Goal: Task Accomplishment & Management: Manage account settings

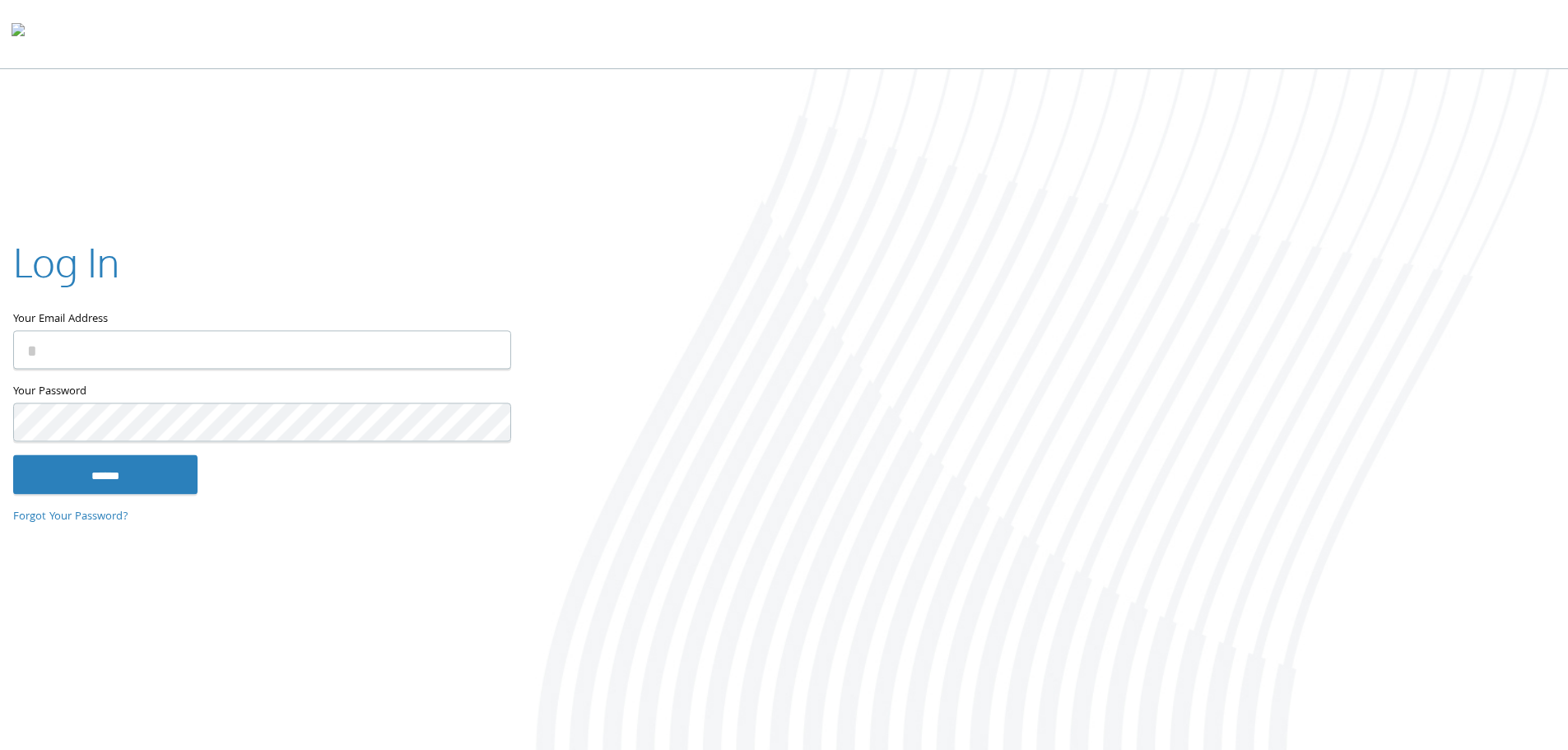
click at [206, 355] on input "Your Email Address" at bounding box center [263, 349] width 498 height 38
type input "**********"
click at [100, 480] on input "******" at bounding box center [105, 474] width 184 height 39
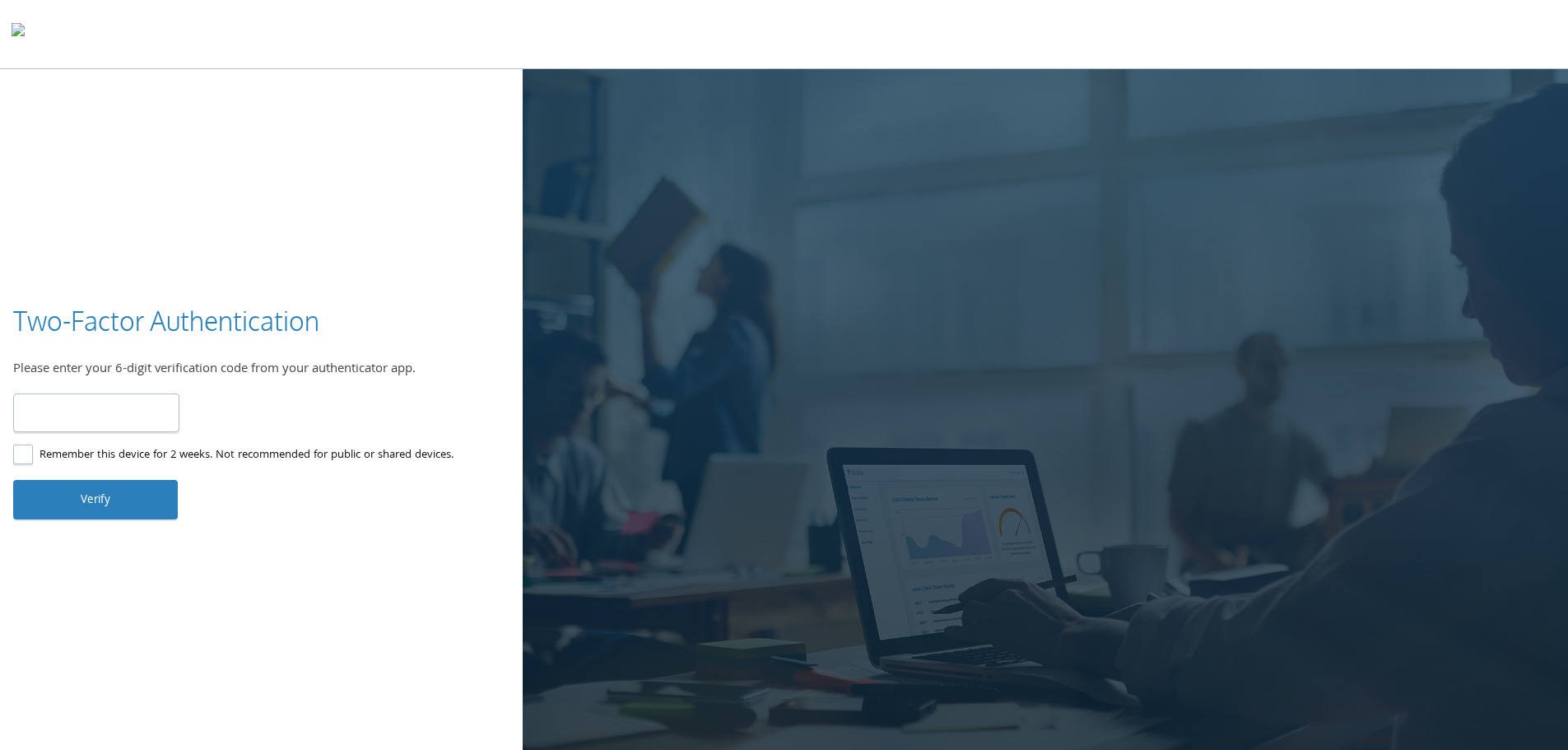
type input "******"
